Goal: Task Accomplishment & Management: Manage account settings

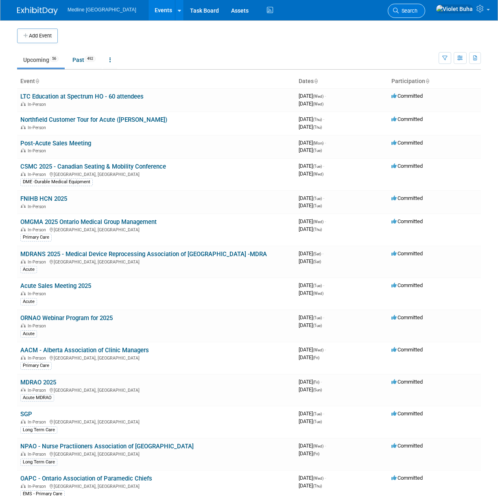
click at [418, 9] on span "Search" at bounding box center [408, 11] width 19 height 6
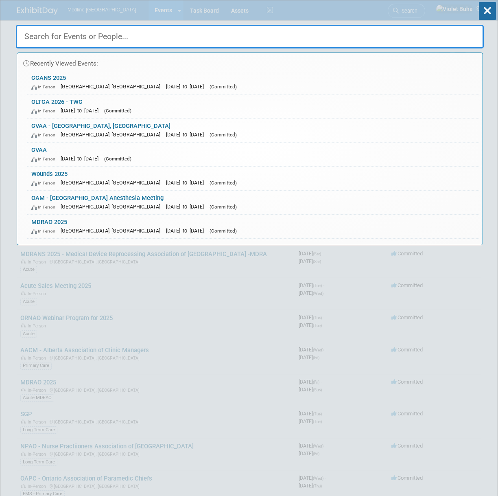
click at [63, 40] on input "text" at bounding box center [250, 37] width 468 height 24
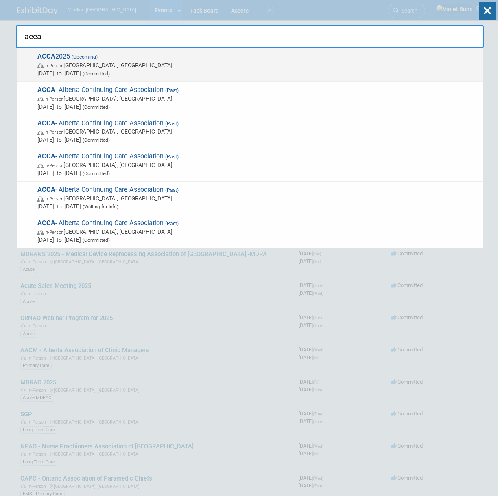
type input "acca"
click at [68, 67] on span "In-Person Edmonton, Canada" at bounding box center [258, 65] width 442 height 8
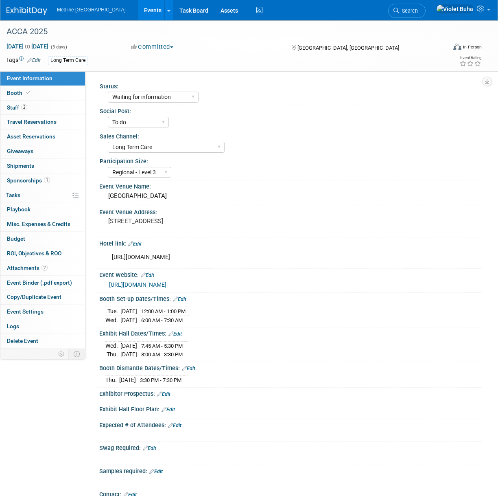
select select "Waiting for information"
select select "To do"
select select "Long Term Care"
select select "Regional - Level 3"
click at [41, 93] on link "Booth" at bounding box center [42, 93] width 85 height 14
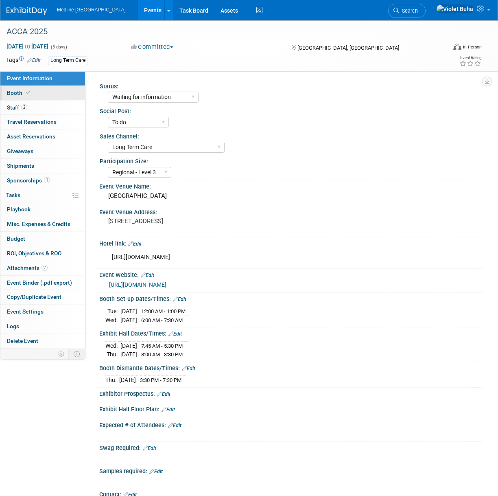
select select "1"
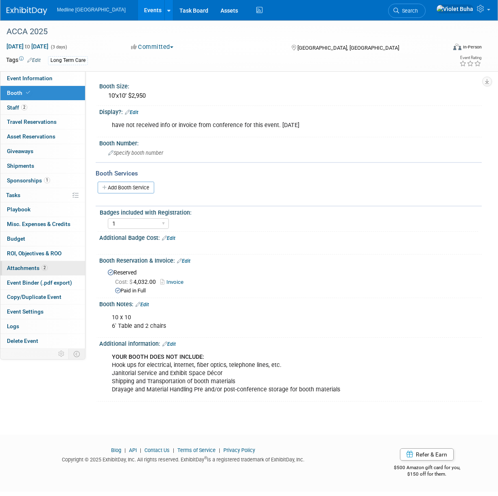
click at [25, 267] on span "Attachments 2" at bounding box center [27, 268] width 41 height 7
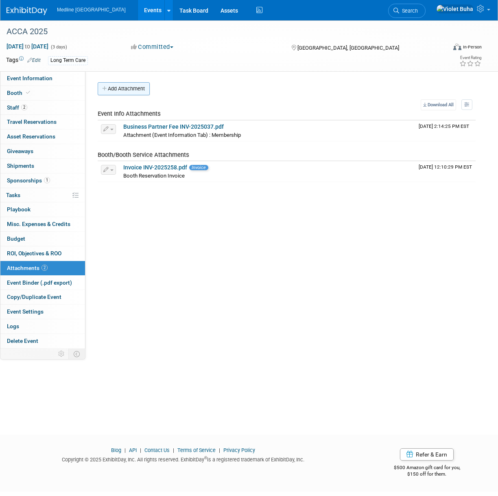
click at [133, 90] on button "Add Attachment" at bounding box center [124, 88] width 52 height 13
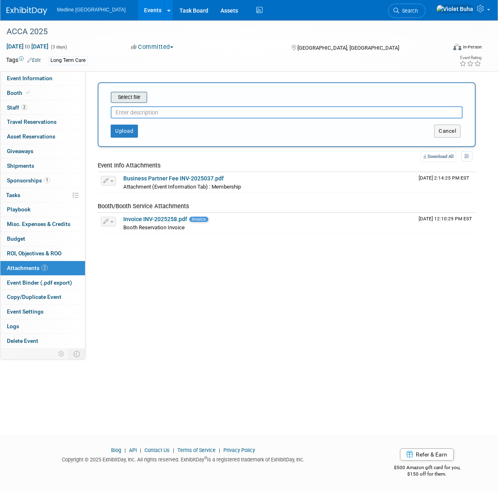
click at [133, 102] on div "Select file" at bounding box center [129, 97] width 37 height 11
click at [134, 98] on input "file" at bounding box center [98, 97] width 97 height 10
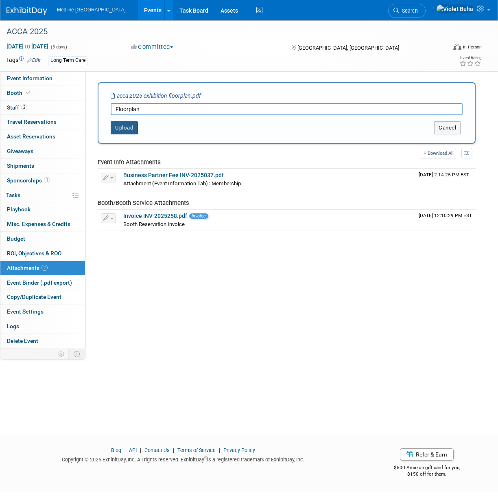
click at [134, 125] on button "Upload" at bounding box center [124, 127] width 27 height 13
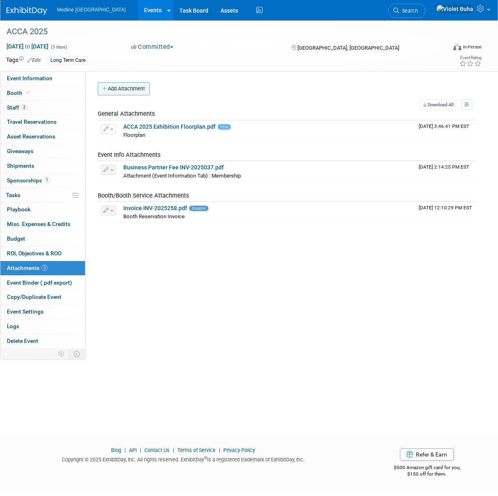
click at [121, 92] on button "Add Attachment" at bounding box center [124, 88] width 52 height 13
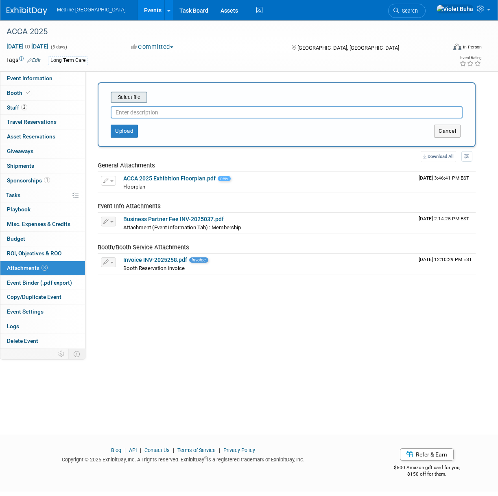
click at [126, 97] on input "file" at bounding box center [98, 97] width 97 height 10
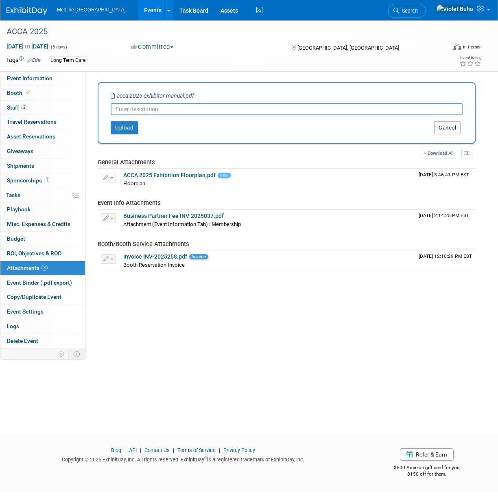
click at [141, 108] on input "text" at bounding box center [287, 109] width 352 height 12
click at [148, 109] on input "exhibitor MAnual" at bounding box center [287, 109] width 352 height 12
type input "exhibitor Manual"
click at [125, 125] on button "Upload" at bounding box center [124, 127] width 27 height 13
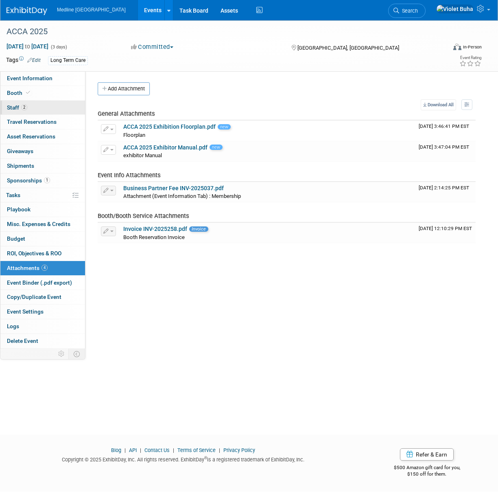
click at [18, 107] on span "Staff 2" at bounding box center [17, 107] width 20 height 7
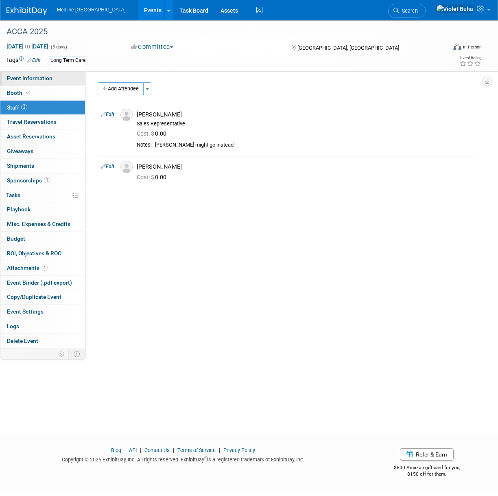
click at [48, 81] on span "Event Information" at bounding box center [30, 78] width 46 height 7
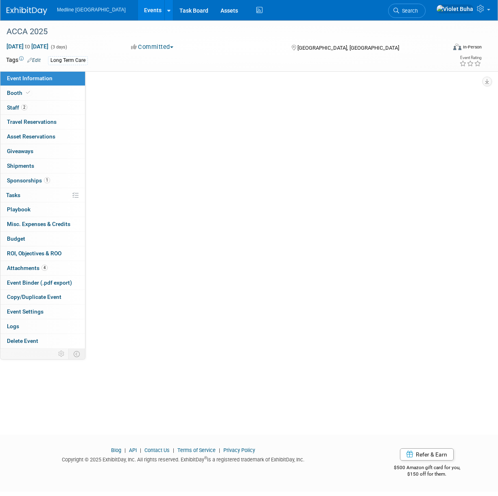
select select "Waiting for information"
select select "To do"
select select "Long Term Care"
select select "Regional - Level 3"
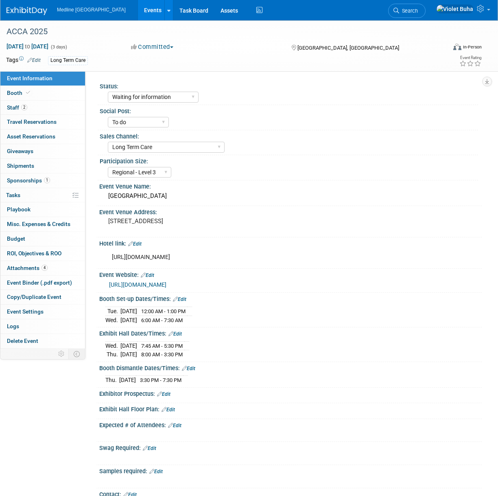
click at [178, 337] on link "Edit" at bounding box center [175, 334] width 13 height 6
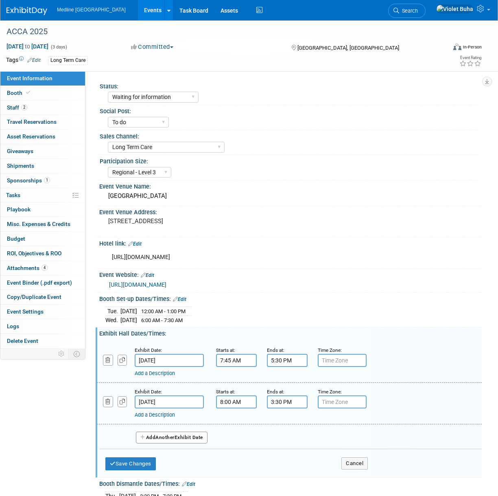
click at [33, 11] on img at bounding box center [27, 11] width 41 height 8
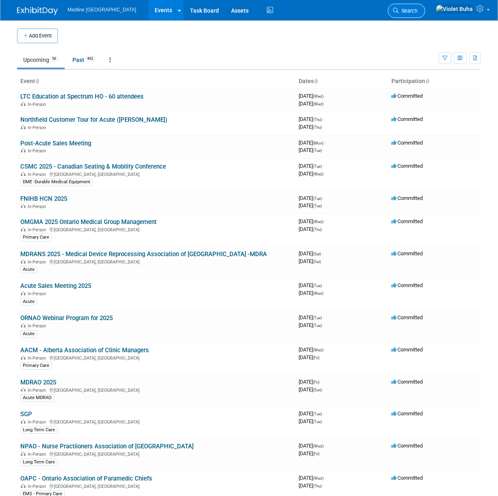
click at [426, 7] on link "Search" at bounding box center [406, 11] width 37 height 14
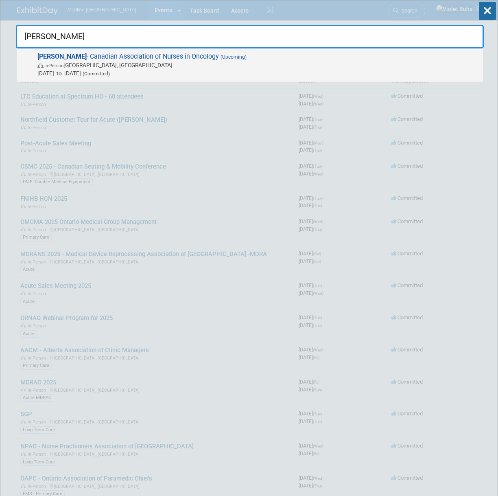
type input "cano"
click at [70, 64] on span "In-Person Banff, Canada" at bounding box center [258, 65] width 442 height 8
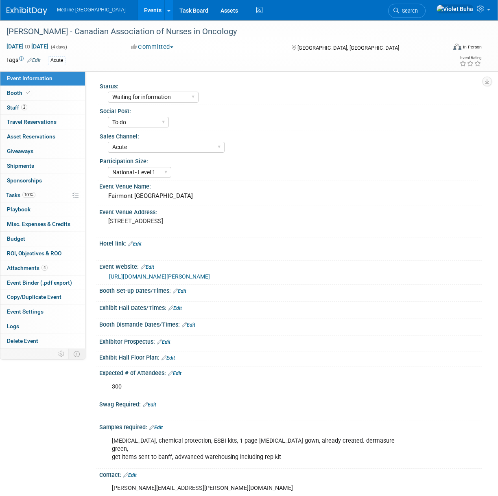
select select "Waiting for information"
select select "To do"
select select "Acute"
select select "National - Level 1"
click at [179, 311] on link "Edit" at bounding box center [175, 308] width 13 height 6
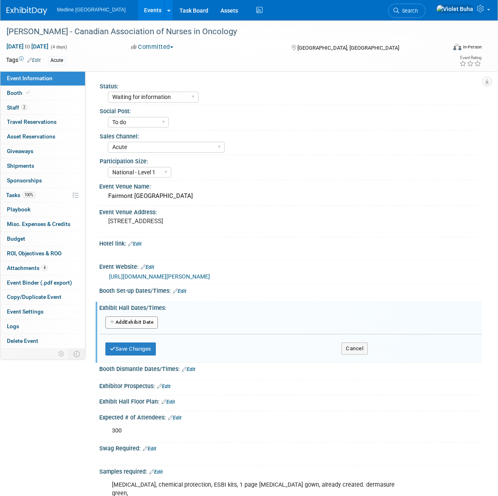
click at [141, 329] on button "Add Another Exhibit Date" at bounding box center [131, 322] width 53 height 12
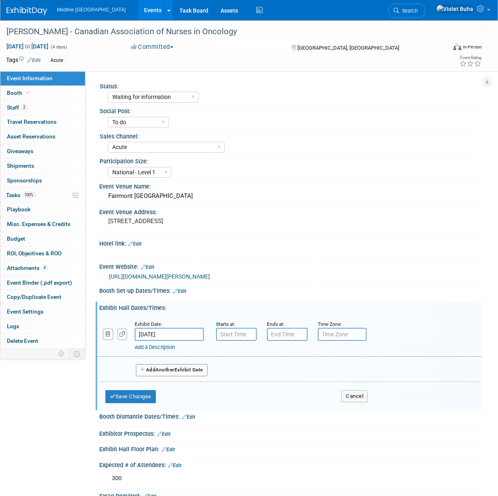
click at [180, 341] on input "Oct 29, 2025" at bounding box center [169, 334] width 69 height 13
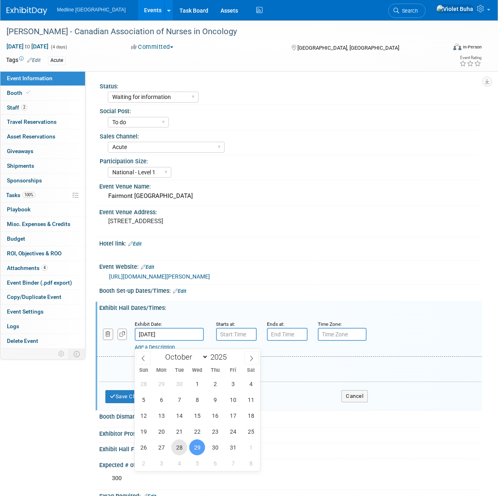
click at [181, 448] on span "28" at bounding box center [179, 447] width 16 height 16
type input "Oct 28, 2025"
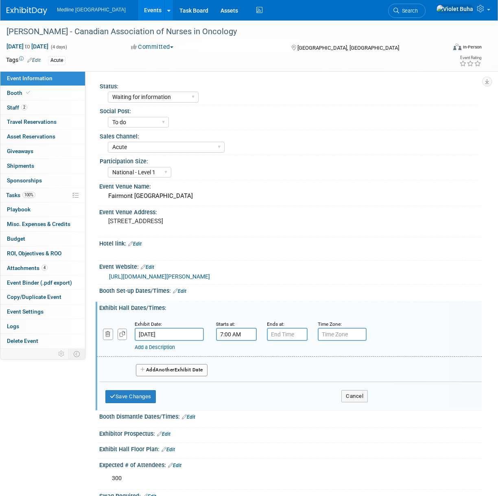
click at [231, 338] on input "7:00 AM" at bounding box center [236, 334] width 41 height 13
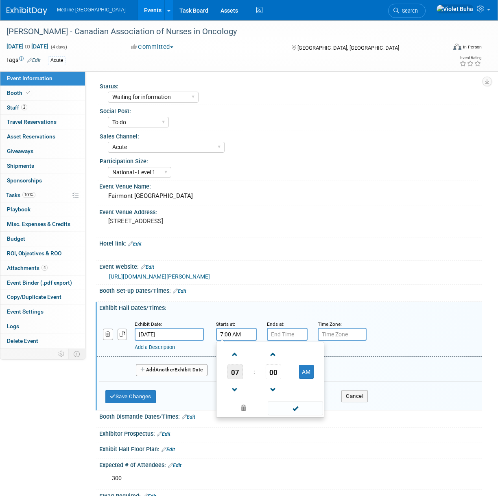
click at [235, 376] on span "07" at bounding box center [235, 371] width 15 height 15
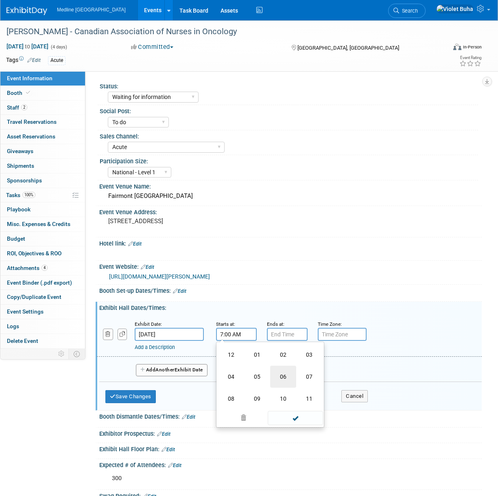
click at [283, 383] on td "06" at bounding box center [283, 377] width 26 height 22
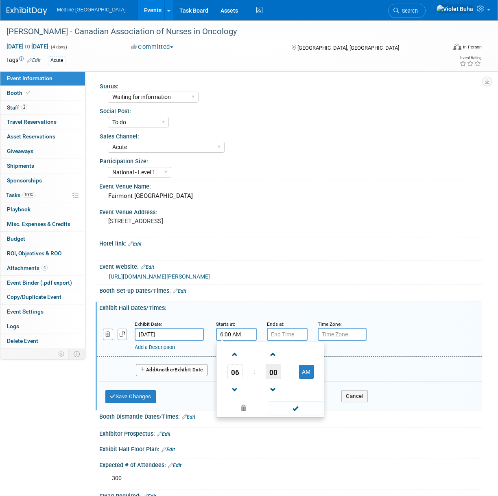
click at [280, 379] on span "00" at bounding box center [273, 371] width 15 height 15
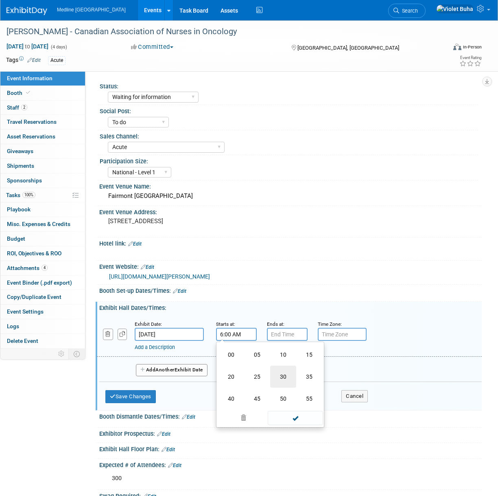
click at [285, 383] on td "30" at bounding box center [283, 377] width 26 height 22
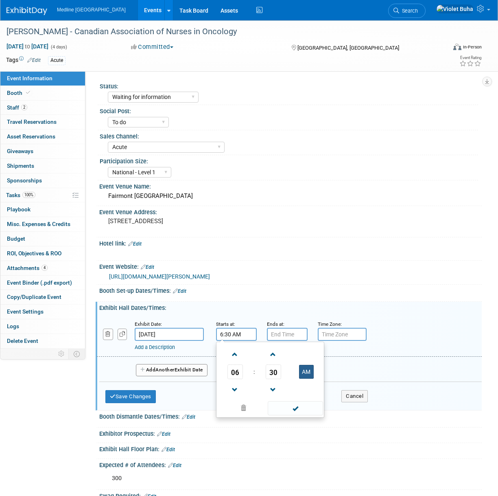
click at [308, 379] on button "AM" at bounding box center [306, 372] width 15 height 14
type input "6:30 PM"
drag, startPoint x: 305, startPoint y: 416, endPoint x: 303, endPoint y: 403, distance: 13.2
click at [305, 415] on span at bounding box center [295, 408] width 55 height 14
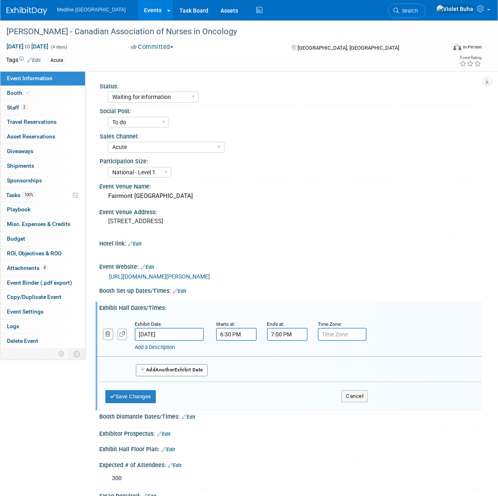
click at [286, 341] on input "7:00 PM" at bounding box center [287, 334] width 41 height 13
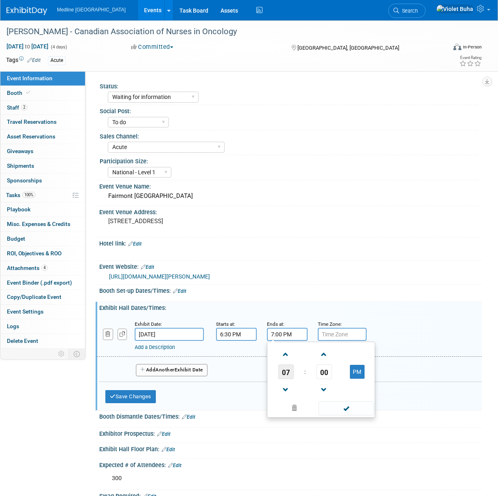
click at [290, 378] on span "07" at bounding box center [286, 371] width 15 height 15
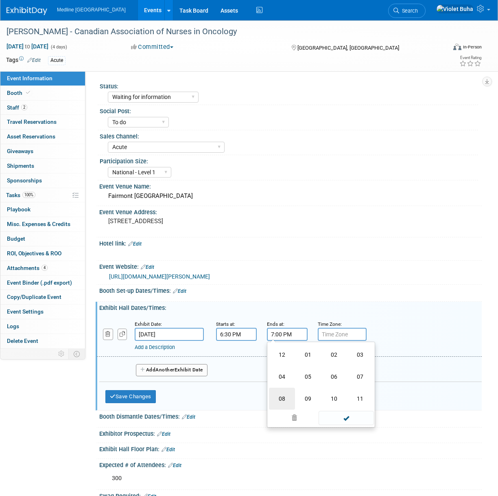
click at [285, 407] on td "08" at bounding box center [282, 399] width 26 height 22
type input "8:00 PM"
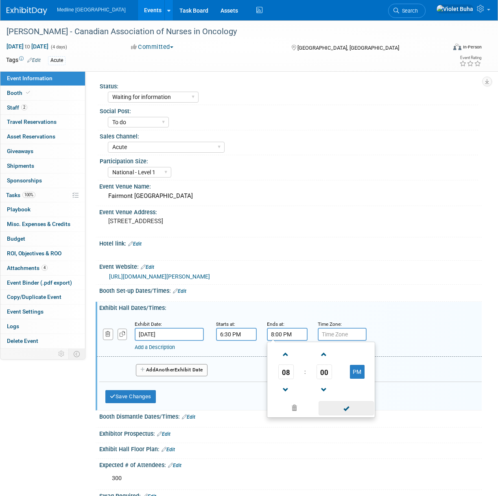
click at [356, 415] on span at bounding box center [346, 408] width 55 height 14
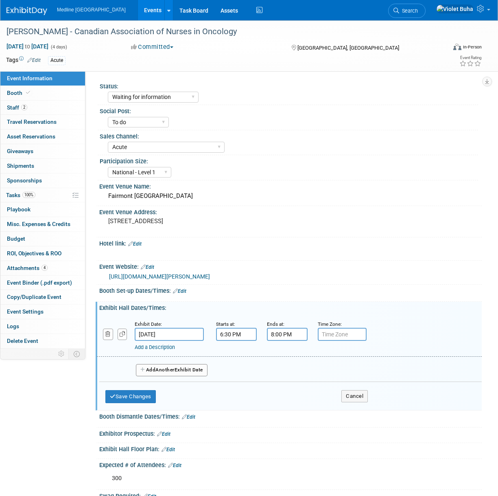
click at [154, 350] on link "Add a Description" at bounding box center [155, 347] width 40 height 6
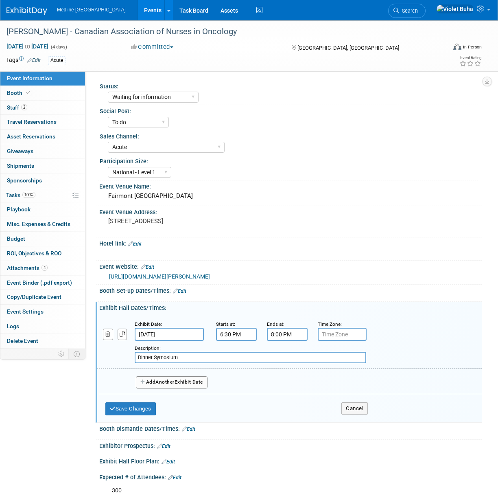
click at [165, 363] on input "Dinner Symosium" at bounding box center [251, 357] width 232 height 11
type input "Dinner Symposium"
click at [145, 414] on button "Save Changes" at bounding box center [130, 408] width 50 height 13
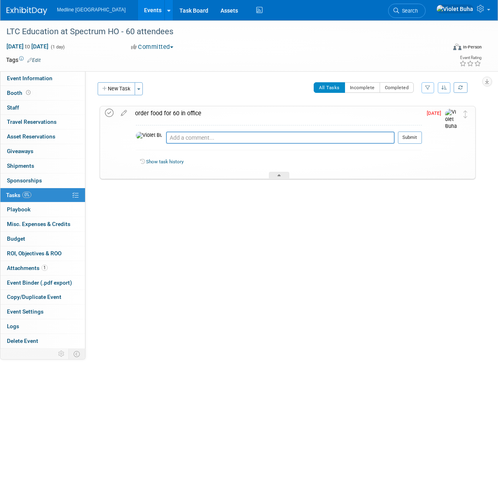
click at [110, 112] on icon at bounding box center [109, 113] width 9 height 9
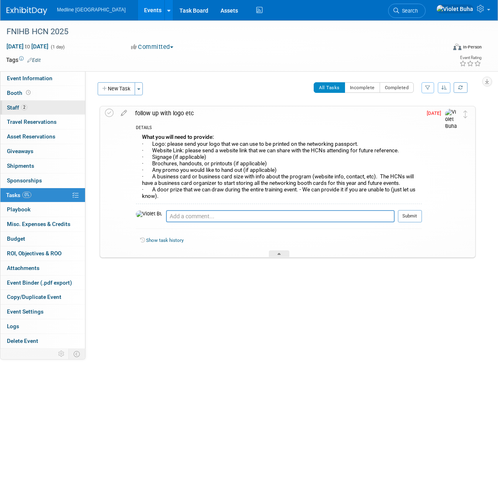
click at [46, 111] on link "2 Staff 2" at bounding box center [42, 108] width 85 height 14
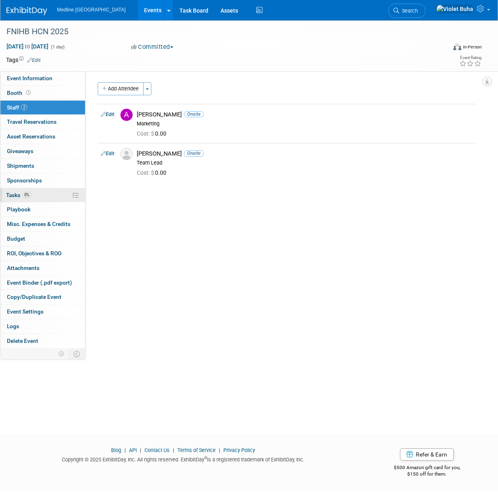
click at [42, 195] on link "0% Tasks 0%" at bounding box center [42, 195] width 85 height 14
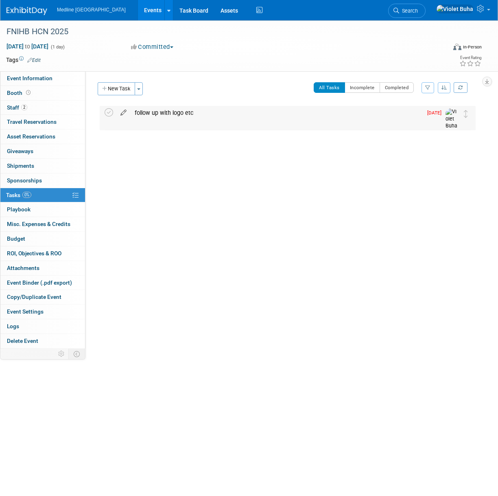
click at [126, 112] on icon at bounding box center [123, 111] width 14 height 10
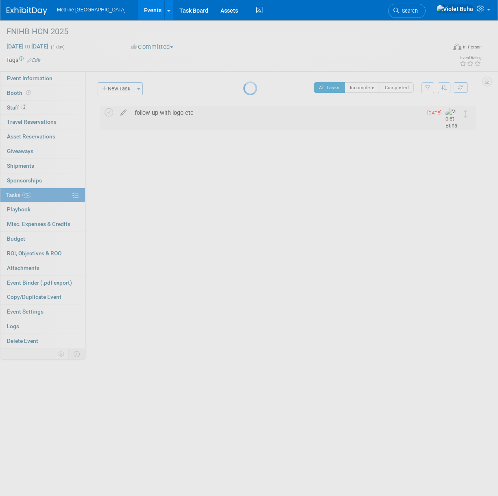
select select "7"
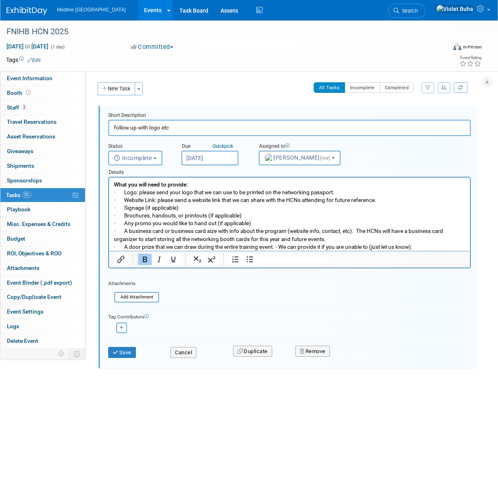
click at [201, 163] on body "Medline Canada Events Add Event Bulk Upload Events Shareable Event Boards Recen…" at bounding box center [249, 248] width 498 height 496
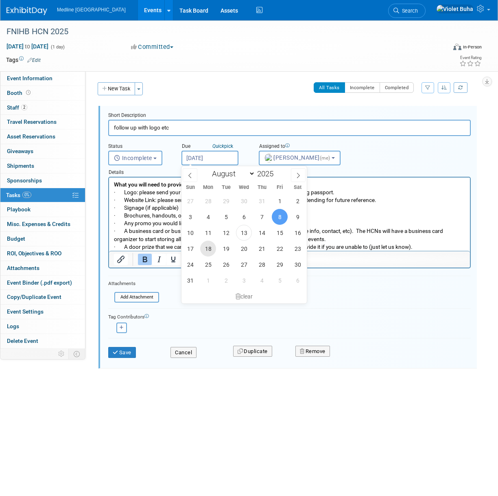
click at [210, 250] on span "18" at bounding box center [208, 249] width 16 height 16
type input "Aug 18, 2025"
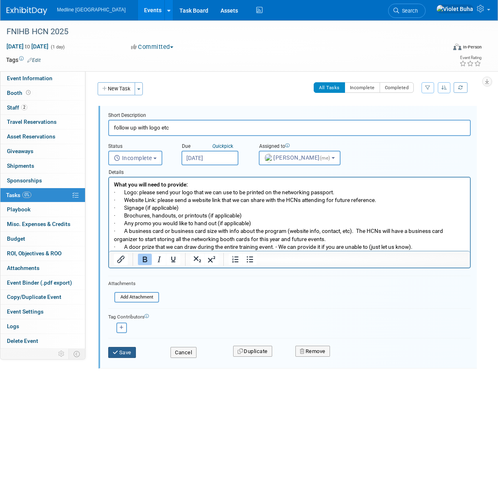
click at [129, 351] on button "Save" at bounding box center [122, 352] width 28 height 11
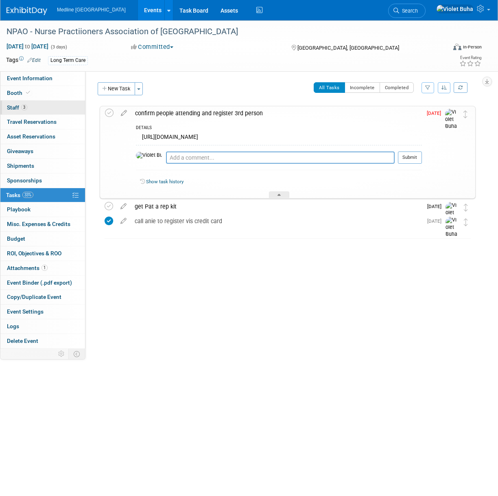
click at [37, 108] on link "3 Staff 3" at bounding box center [42, 108] width 85 height 14
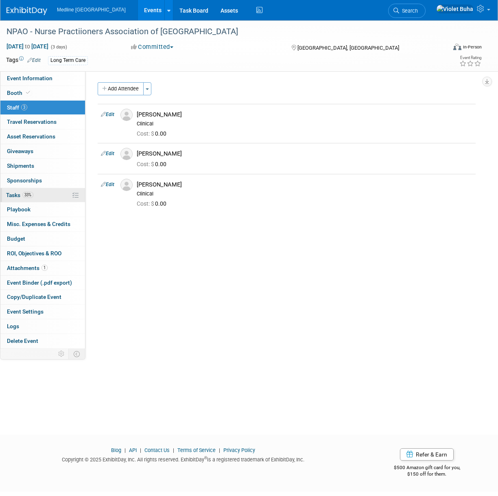
click at [13, 193] on span "Tasks 33%" at bounding box center [19, 195] width 27 height 7
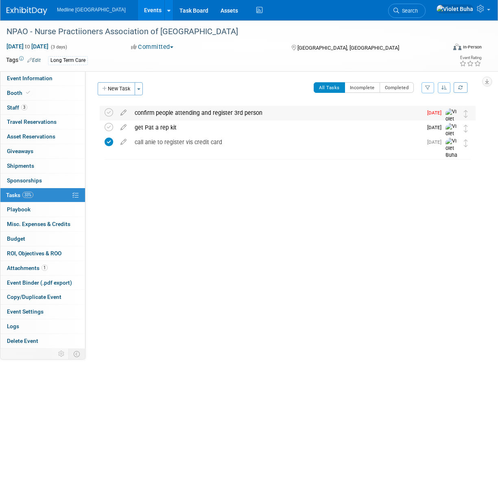
click at [164, 112] on div "confirm people attending and register 3rd person" at bounding box center [277, 113] width 292 height 14
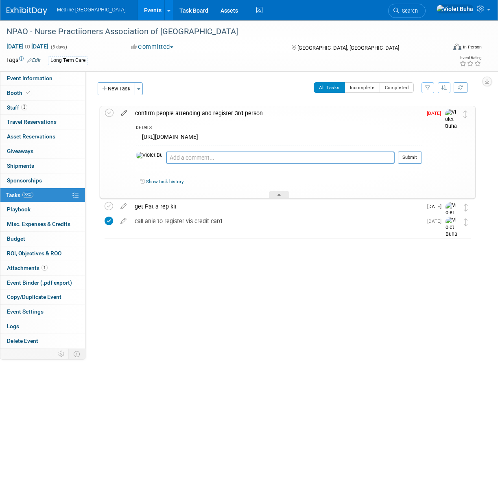
click at [123, 113] on icon at bounding box center [124, 111] width 14 height 10
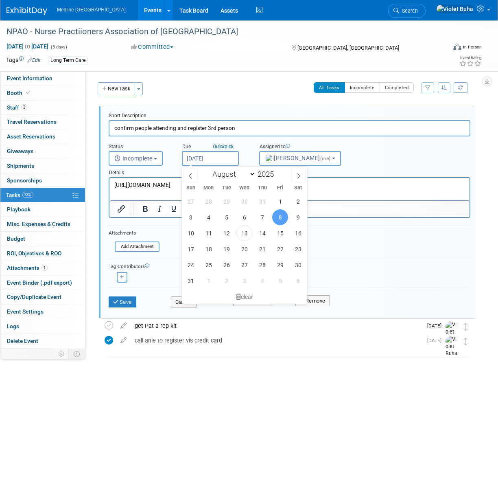
click at [207, 156] on input "[DATE]" at bounding box center [210, 158] width 57 height 15
click at [208, 247] on span "18" at bounding box center [209, 249] width 16 height 16
type input "[DATE]"
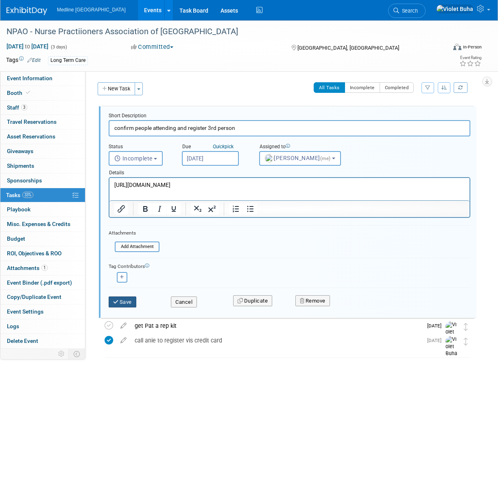
click at [128, 305] on button "Save" at bounding box center [123, 301] width 28 height 11
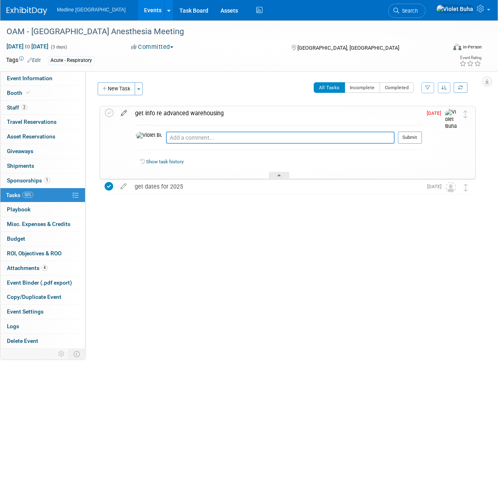
click at [125, 113] on icon at bounding box center [124, 111] width 14 height 10
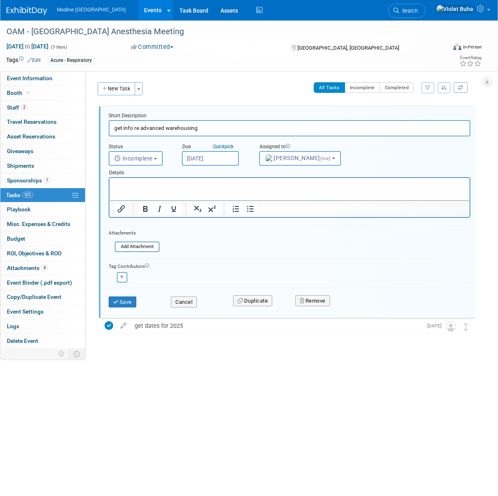
click at [221, 156] on input "[DATE]" at bounding box center [210, 158] width 57 height 15
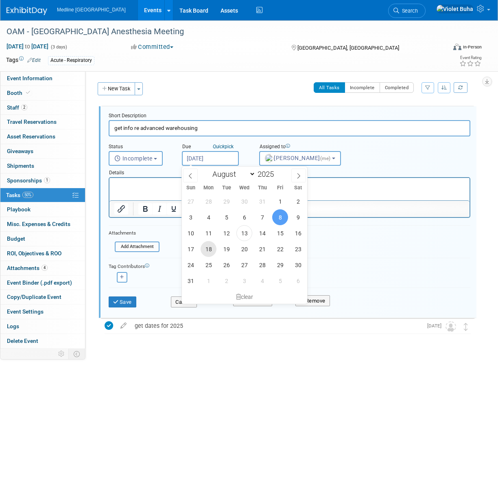
click at [208, 248] on span "18" at bounding box center [209, 249] width 16 height 16
type input "[DATE]"
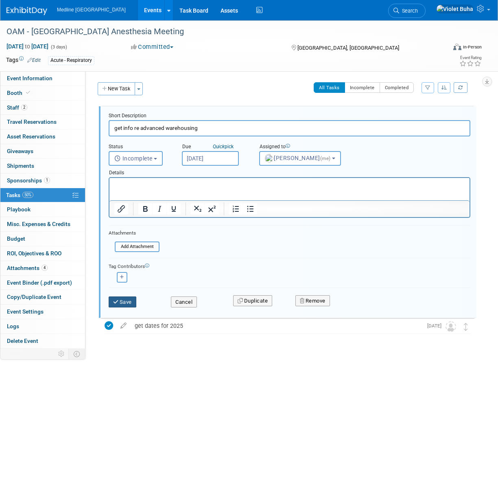
click at [120, 300] on button "Save" at bounding box center [123, 301] width 28 height 11
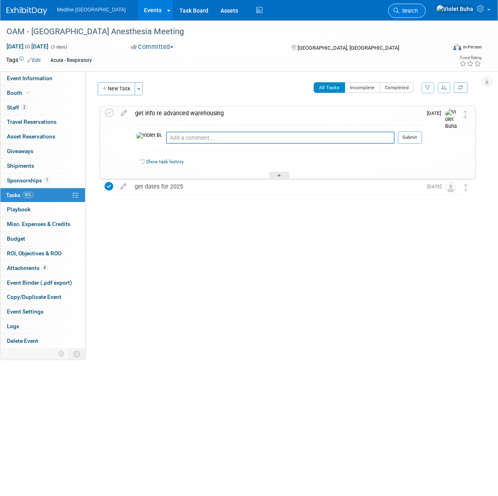
click at [418, 9] on span "Search" at bounding box center [409, 11] width 19 height 6
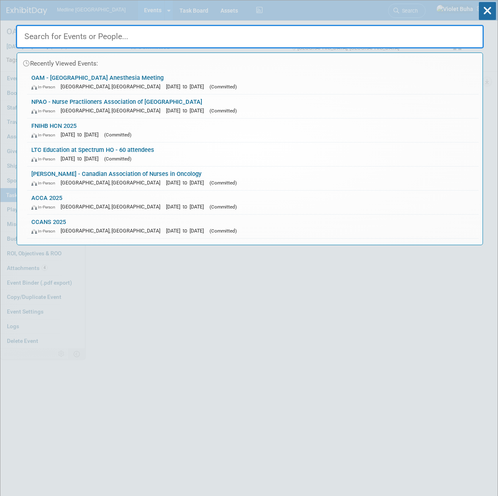
click at [89, 34] on input "text" at bounding box center [250, 37] width 468 height 24
click at [104, 102] on link "NPAO - Nurse Practiioners Association of Ontario In-Person Toronto, Canada Sep …" at bounding box center [253, 106] width 452 height 24
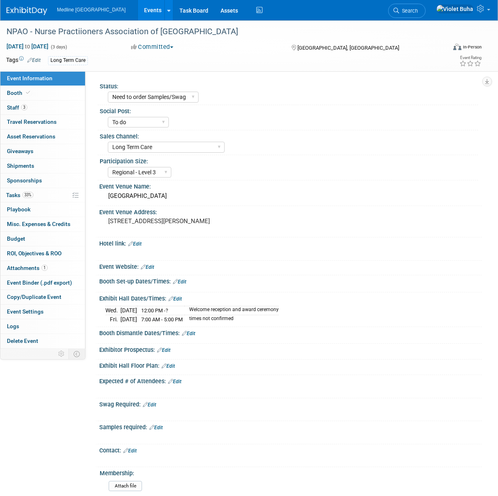
select select "Need to order Samples/Swag"
select select "To do"
select select "Long Term Care"
select select "Regional - Level 3"
click at [140, 247] on link "Edit" at bounding box center [134, 244] width 13 height 6
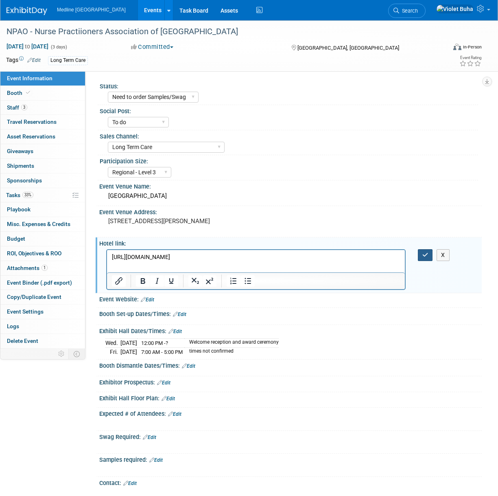
click at [423, 261] on button "button" at bounding box center [425, 255] width 15 height 12
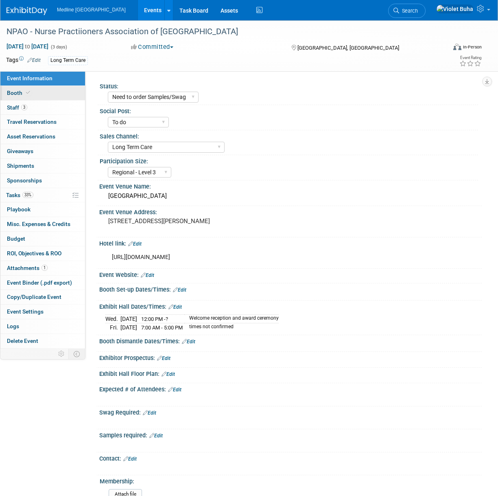
click at [39, 91] on link "Booth" at bounding box center [42, 93] width 85 height 14
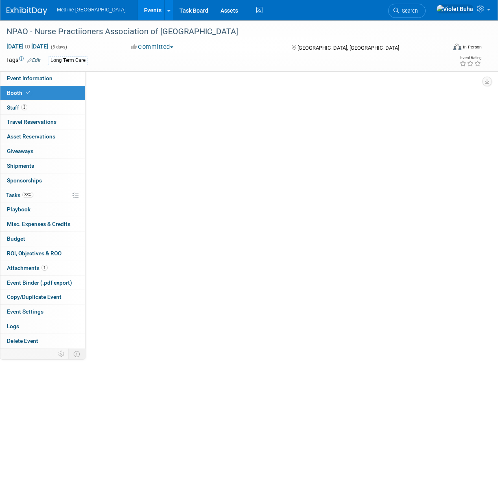
select select "2"
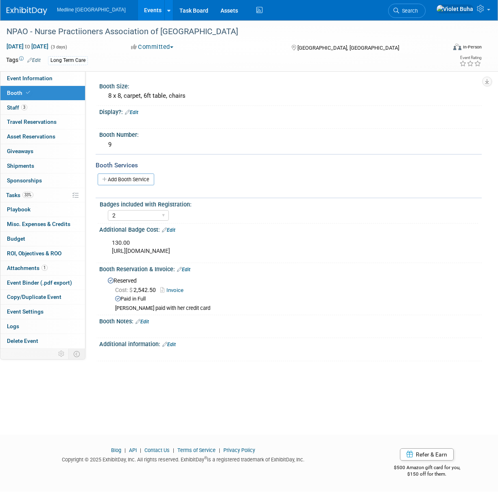
click at [143, 321] on link "Edit" at bounding box center [142, 322] width 13 height 6
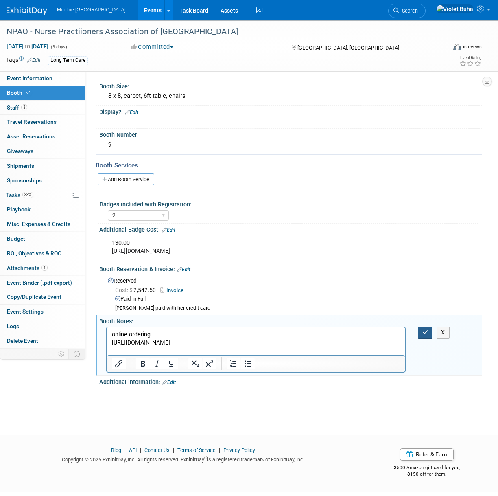
click at [421, 333] on button "button" at bounding box center [425, 333] width 15 height 12
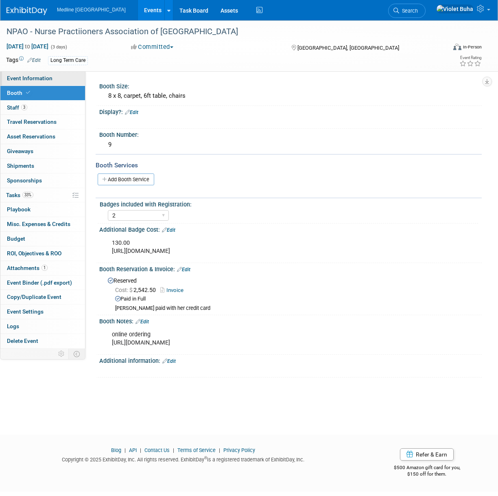
click at [35, 75] on span "Event Information" at bounding box center [30, 78] width 46 height 7
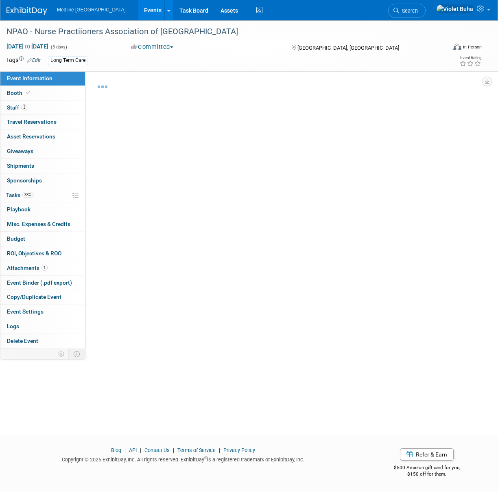
select select "Need to order Samples/Swag"
select select "To do"
select select "Long Term Care"
select select "Regional - Level 3"
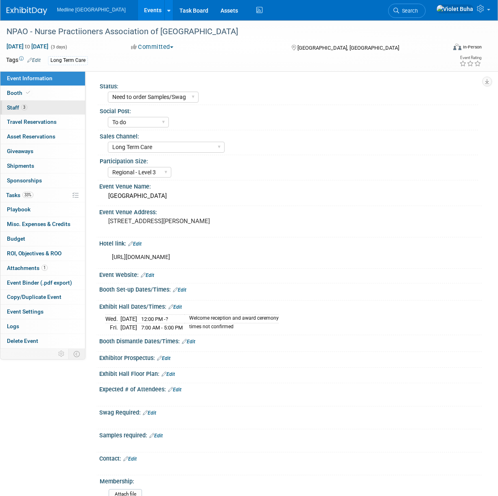
click at [13, 104] on span "Staff 3" at bounding box center [17, 107] width 20 height 7
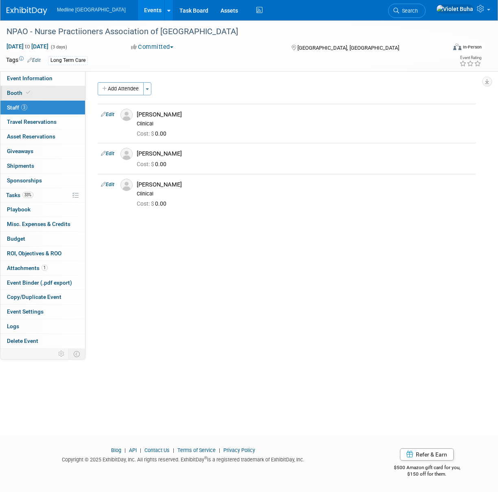
click at [41, 94] on link "Booth" at bounding box center [42, 93] width 85 height 14
select select "2"
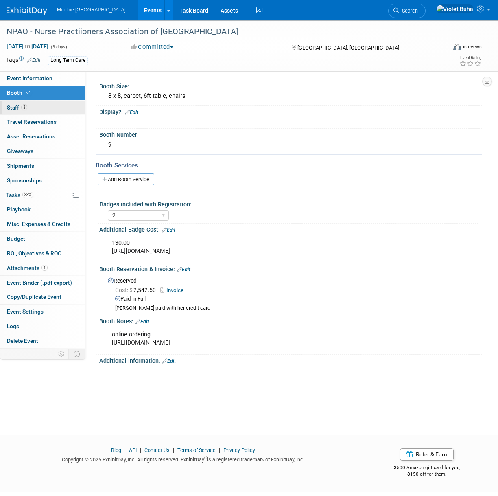
click at [42, 110] on link "3 Staff 3" at bounding box center [42, 108] width 85 height 14
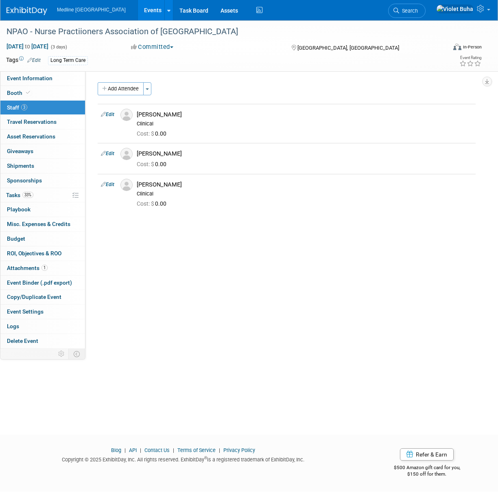
click at [31, 12] on img at bounding box center [27, 11] width 41 height 8
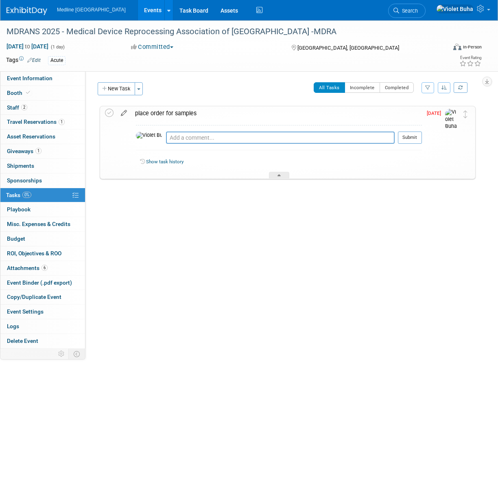
click at [123, 113] on icon at bounding box center [124, 111] width 14 height 10
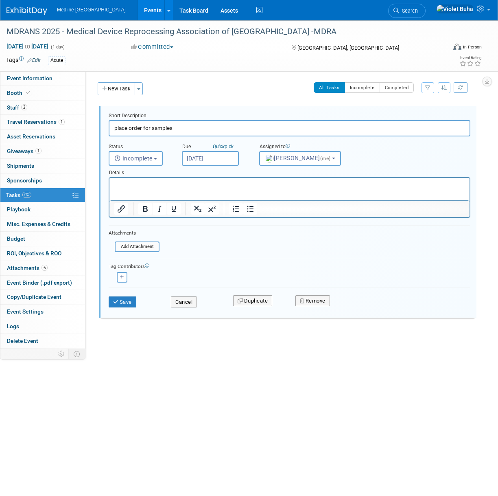
click at [217, 157] on input "[DATE]" at bounding box center [210, 158] width 57 height 15
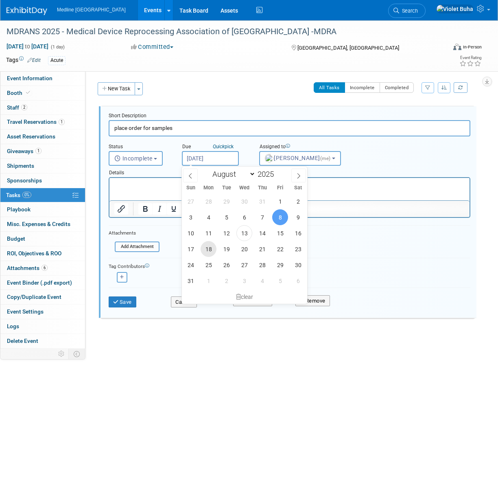
click at [207, 249] on span "18" at bounding box center [209, 249] width 16 height 16
type input "[DATE]"
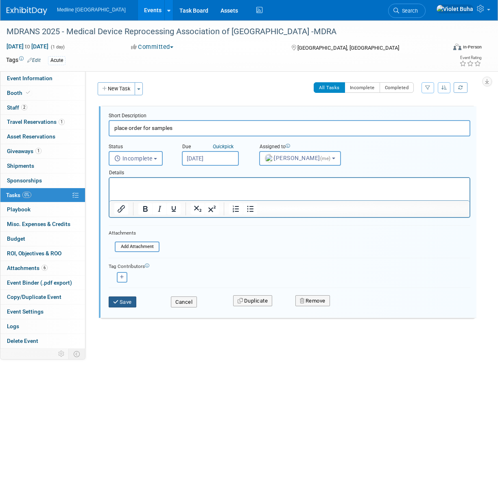
click at [129, 302] on button "Save" at bounding box center [123, 301] width 28 height 11
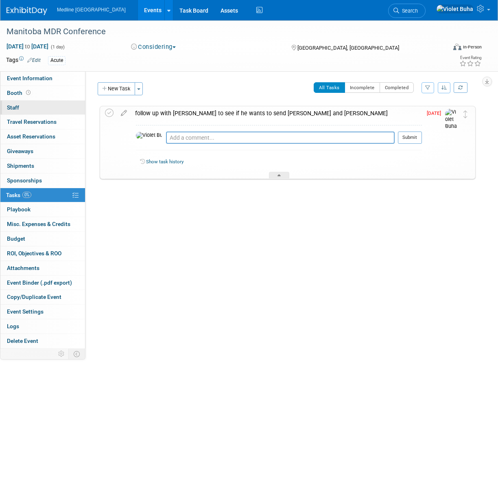
click at [46, 110] on link "0 Staff 0" at bounding box center [42, 108] width 85 height 14
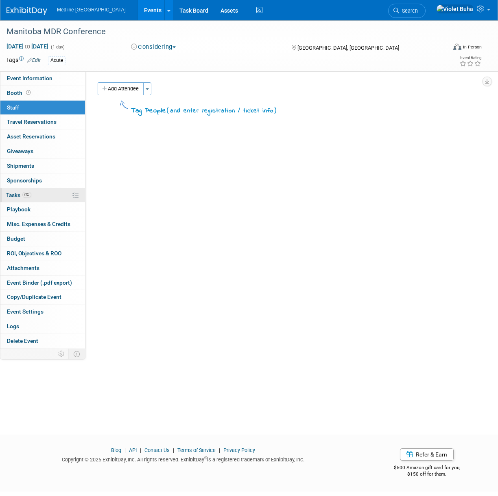
click at [15, 194] on span "Tasks 0%" at bounding box center [18, 195] width 25 height 7
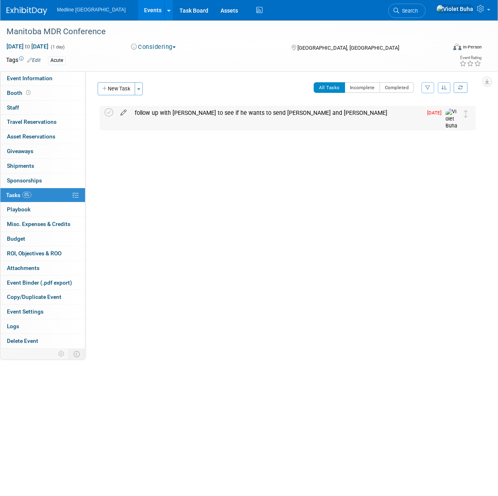
click at [123, 113] on icon at bounding box center [123, 111] width 14 height 10
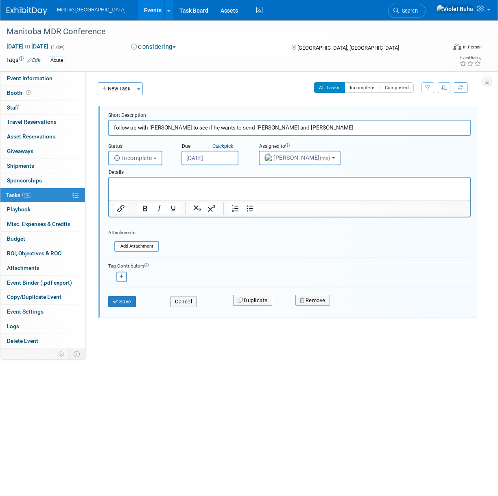
click at [226, 155] on input "Aug 8, 2025" at bounding box center [210, 158] width 57 height 15
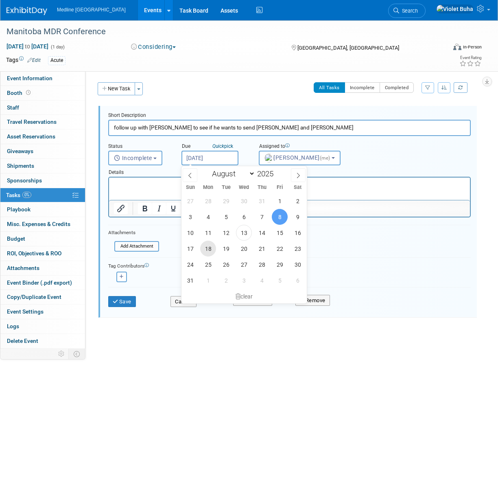
click at [207, 248] on span "18" at bounding box center [208, 249] width 16 height 16
type input "[DATE]"
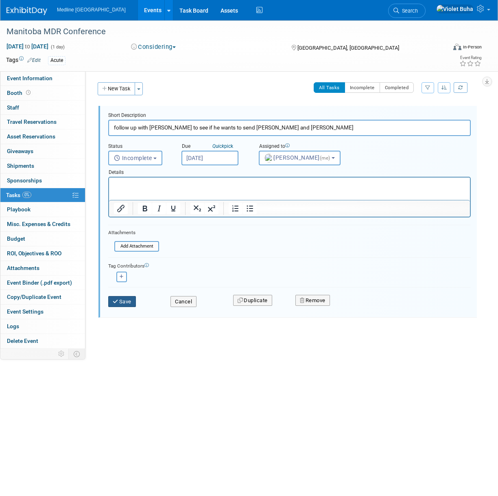
click at [130, 302] on button "Save" at bounding box center [122, 301] width 28 height 11
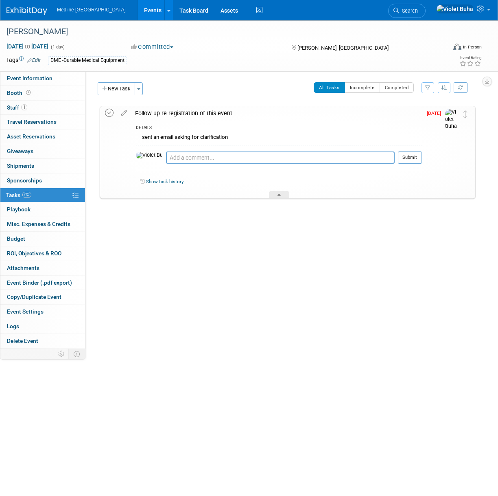
click at [108, 110] on icon at bounding box center [109, 113] width 9 height 9
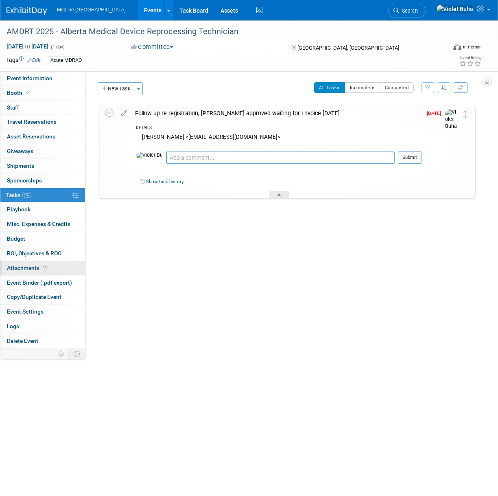
click at [37, 268] on span "Attachments 2" at bounding box center [27, 268] width 41 height 7
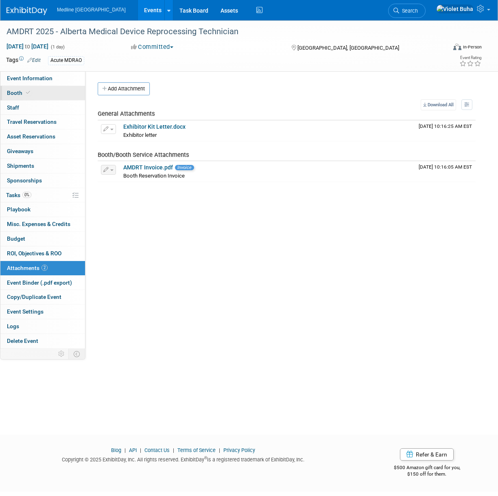
click at [44, 94] on link "Booth" at bounding box center [42, 93] width 85 height 14
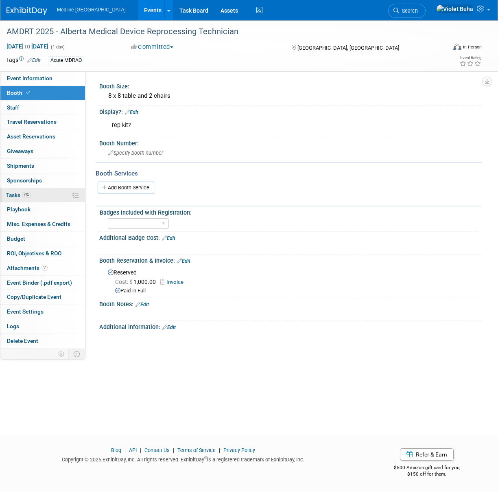
click at [39, 195] on link "0% Tasks 0%" at bounding box center [42, 195] width 85 height 14
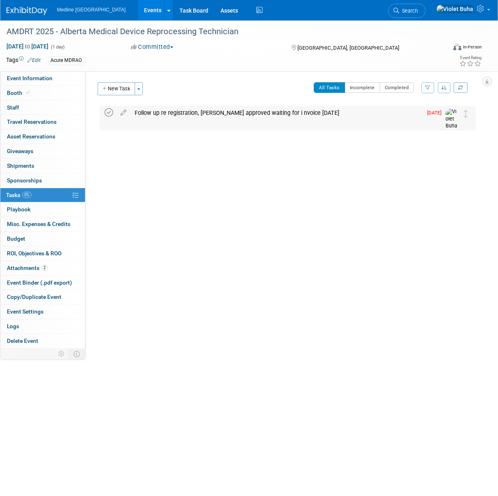
click at [112, 113] on icon at bounding box center [109, 112] width 9 height 9
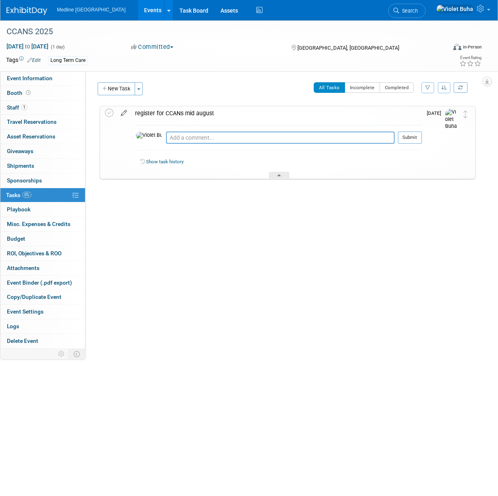
click at [123, 112] on icon at bounding box center [124, 111] width 14 height 10
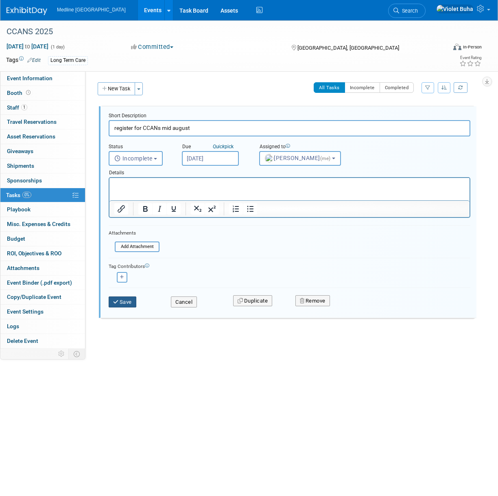
click at [127, 300] on button "Save" at bounding box center [123, 301] width 28 height 11
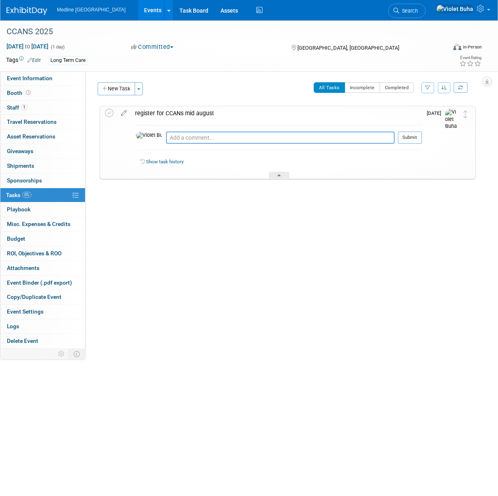
click at [34, 11] on img at bounding box center [27, 11] width 41 height 8
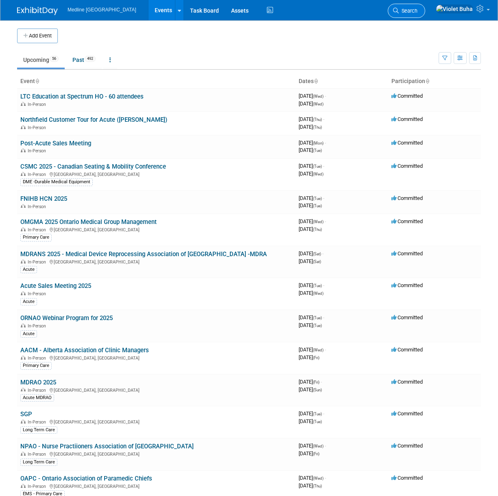
click at [418, 13] on span "Search" at bounding box center [408, 11] width 19 height 6
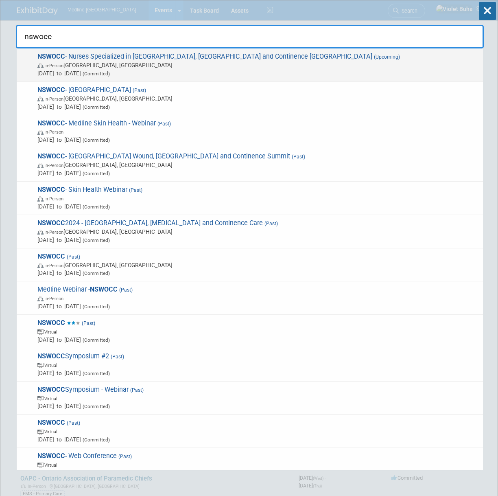
type input "nswocc"
click at [114, 62] on span "In-Person Vancouver, Canada" at bounding box center [258, 65] width 442 height 8
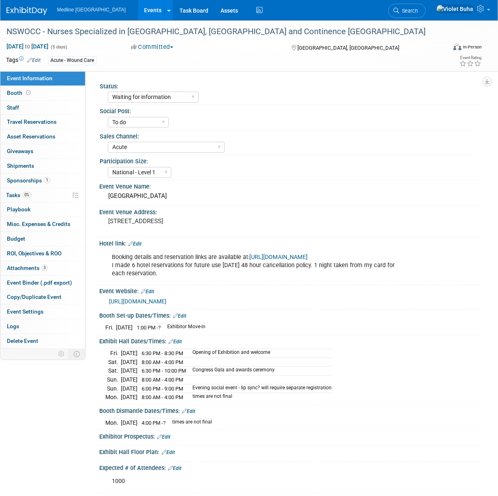
select select "Waiting for information"
select select "To do"
select select "Acute"
select select "National - Level 1"
click at [44, 96] on link "Booth" at bounding box center [42, 93] width 85 height 14
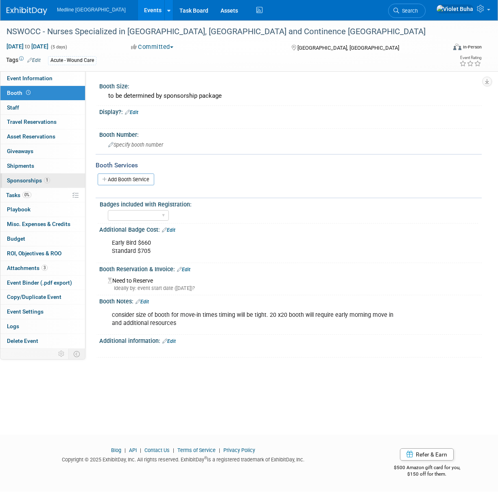
click at [27, 178] on span "Sponsorships 1" at bounding box center [28, 180] width 43 height 7
